Goal: Information Seeking & Learning: Check status

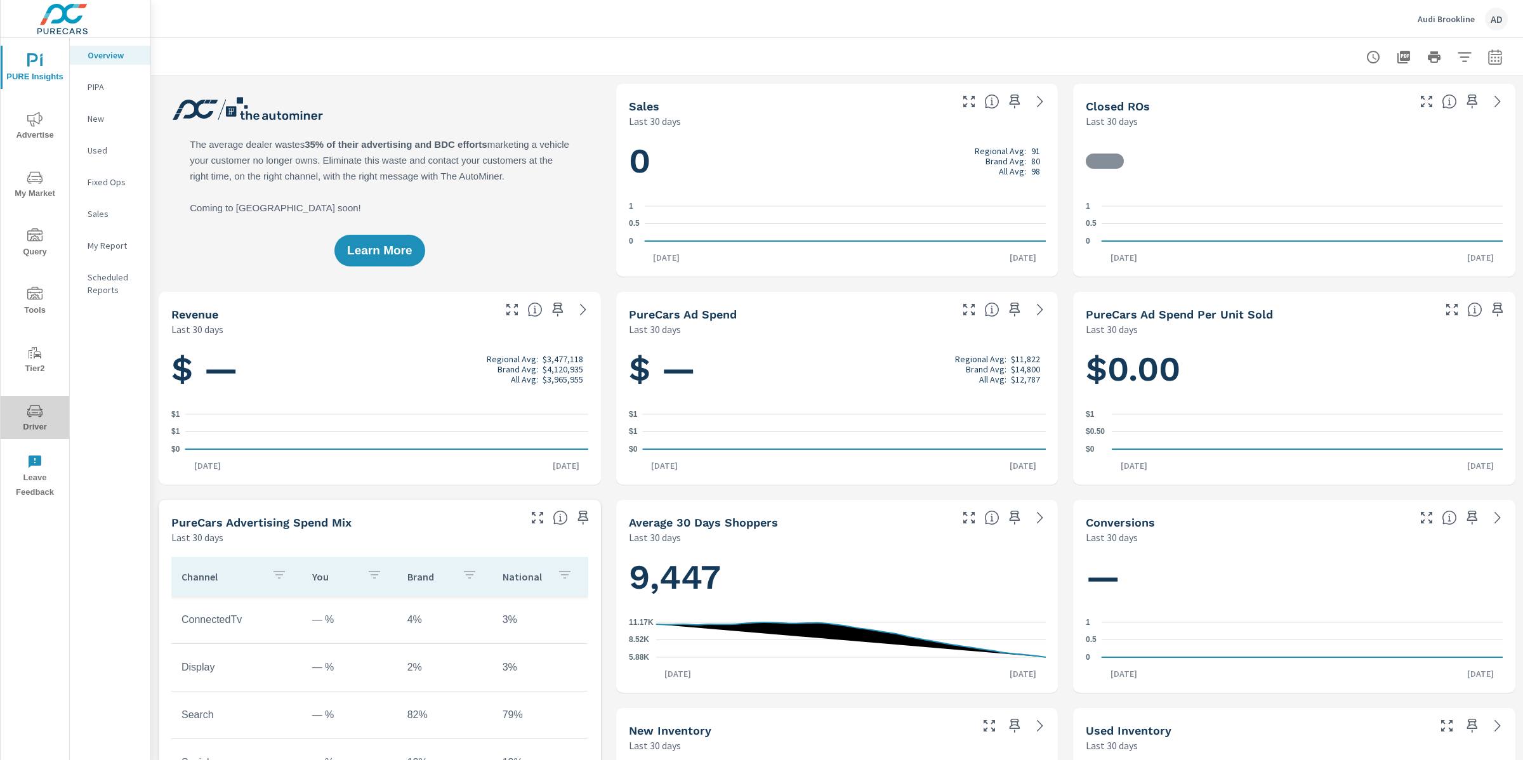
click at [40, 418] on icon "nav menu" at bounding box center [34, 411] width 15 height 15
